Goal: Navigation & Orientation: Find specific page/section

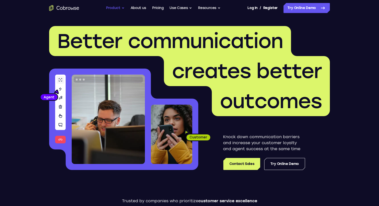
click at [106, 12] on button "Product" at bounding box center [115, 8] width 19 height 10
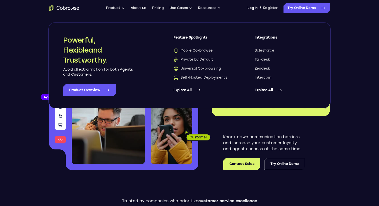
click at [270, 96] on link "Explore All" at bounding box center [284, 90] width 61 height 12
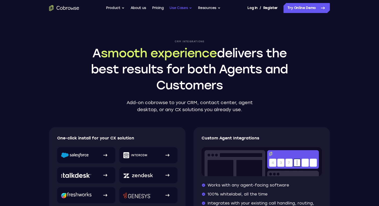
click at [179, 13] on button "Use Cases" at bounding box center [180, 8] width 23 height 10
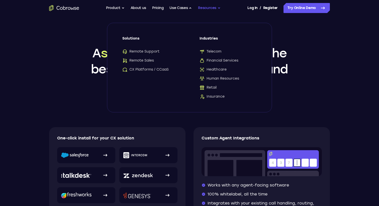
click at [208, 11] on button "Resources" at bounding box center [209, 8] width 23 height 10
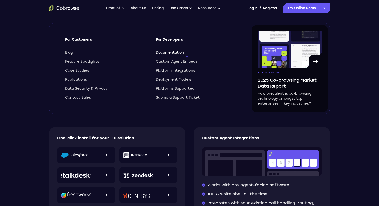
click at [179, 55] on span "Documentation" at bounding box center [170, 52] width 28 height 5
